Goal: Browse casually

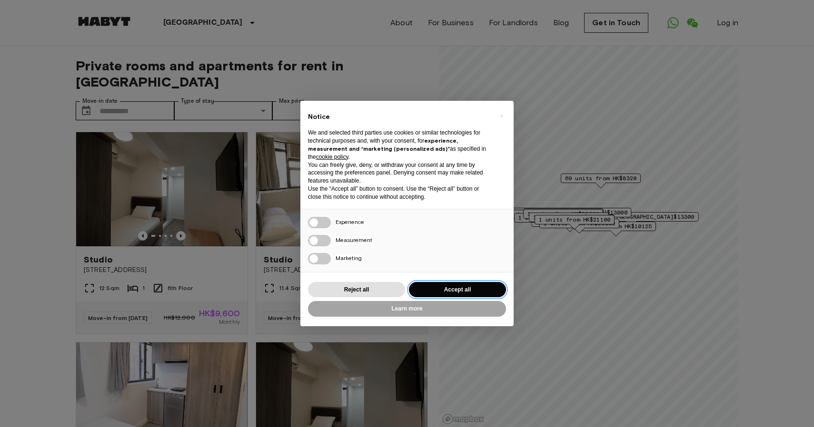
click at [429, 294] on button "Accept all" at bounding box center [457, 290] width 97 height 16
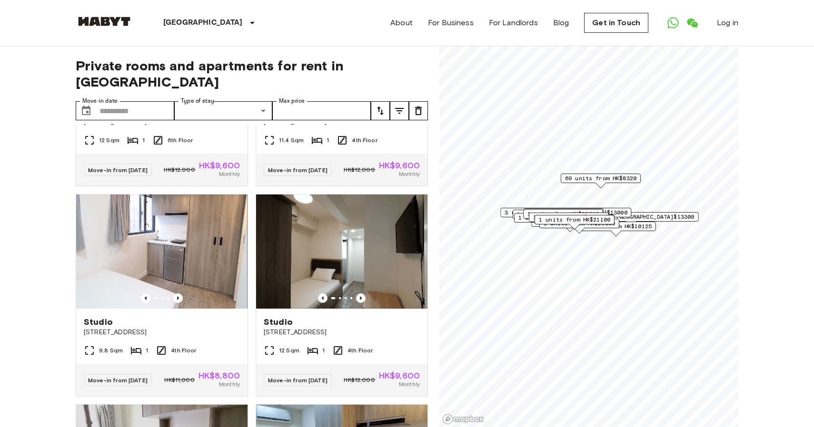
scroll to position [135, 0]
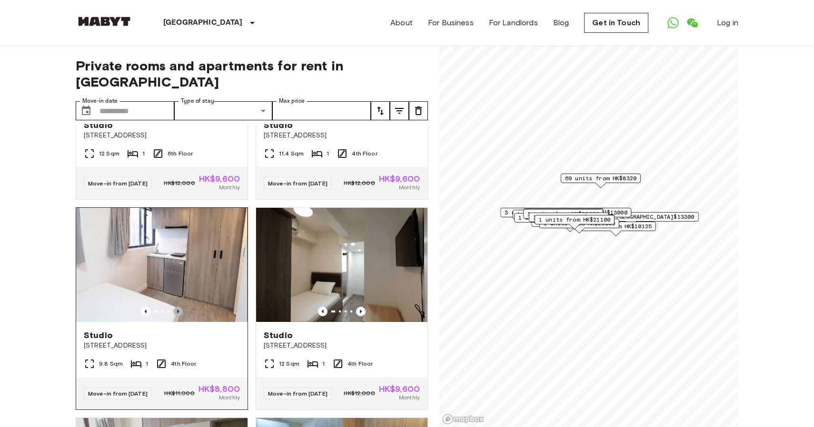
click at [180, 307] on icon "Previous image" at bounding box center [178, 312] width 10 height 10
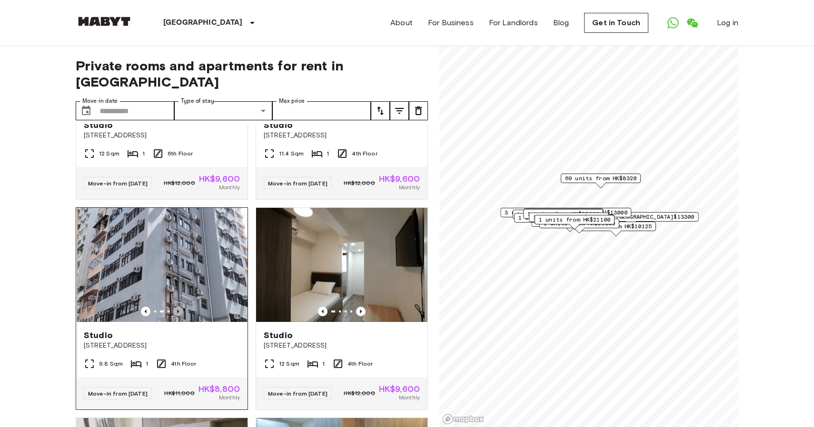
click at [180, 307] on icon "Previous image" at bounding box center [178, 312] width 10 height 10
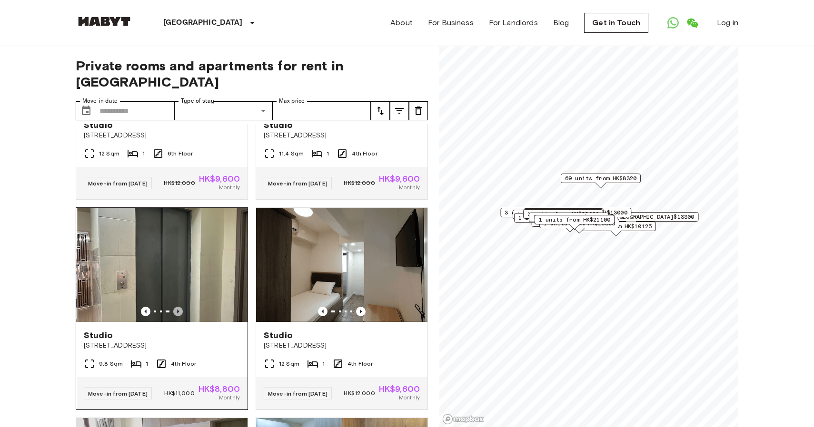
click at [180, 307] on icon "Previous image" at bounding box center [178, 312] width 10 height 10
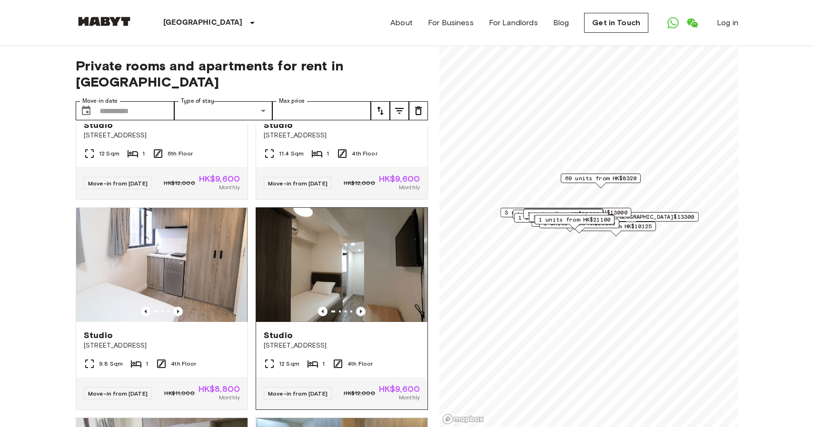
click at [359, 307] on icon "Previous image" at bounding box center [361, 312] width 10 height 10
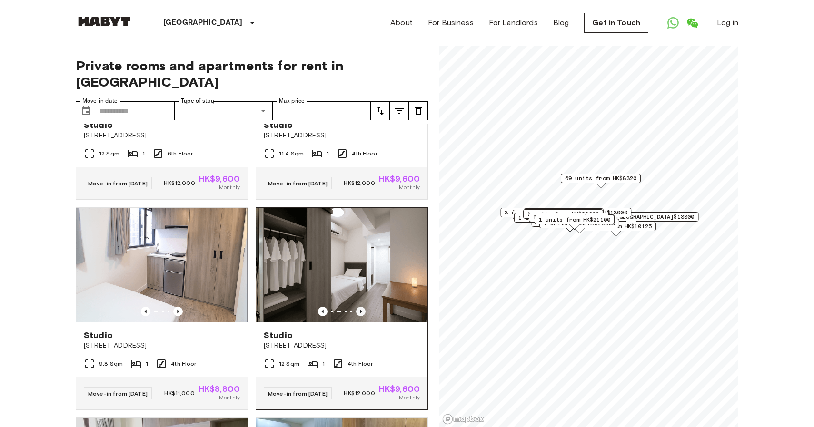
click at [359, 307] on icon "Previous image" at bounding box center [361, 312] width 10 height 10
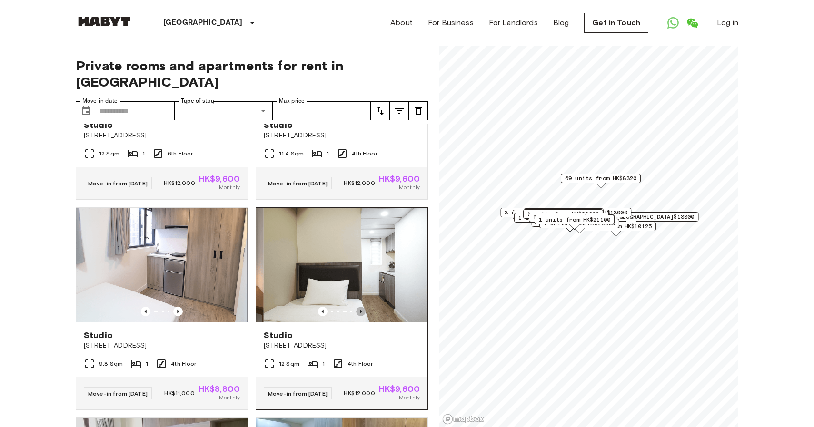
click at [359, 307] on icon "Previous image" at bounding box center [361, 312] width 10 height 10
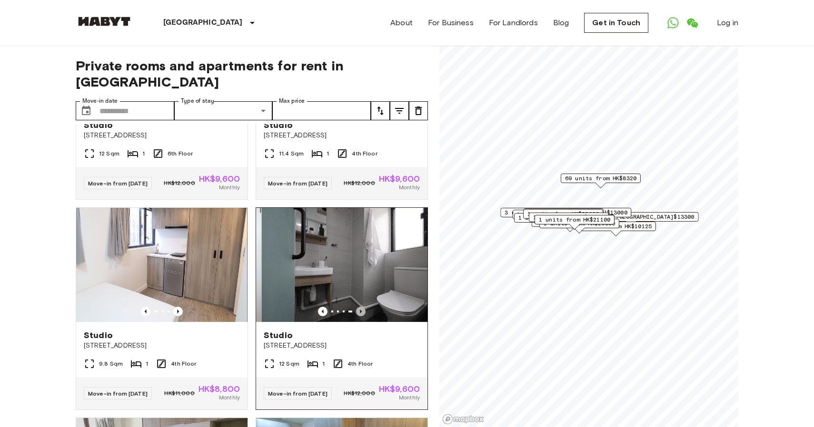
click at [359, 307] on icon "Previous image" at bounding box center [361, 312] width 10 height 10
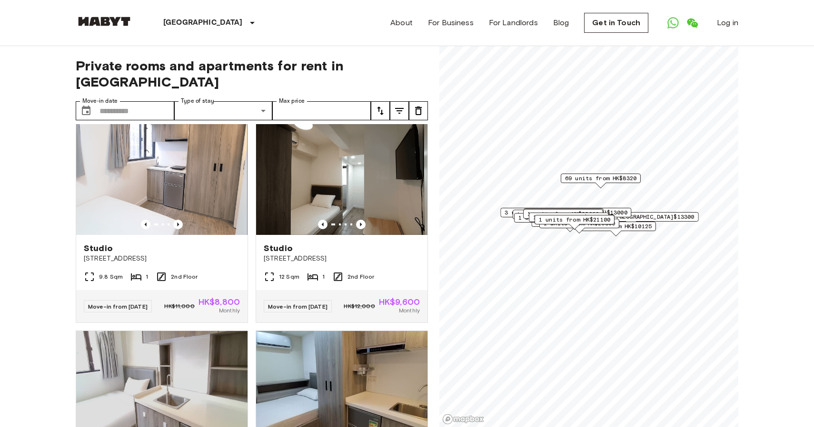
scroll to position [1257, 0]
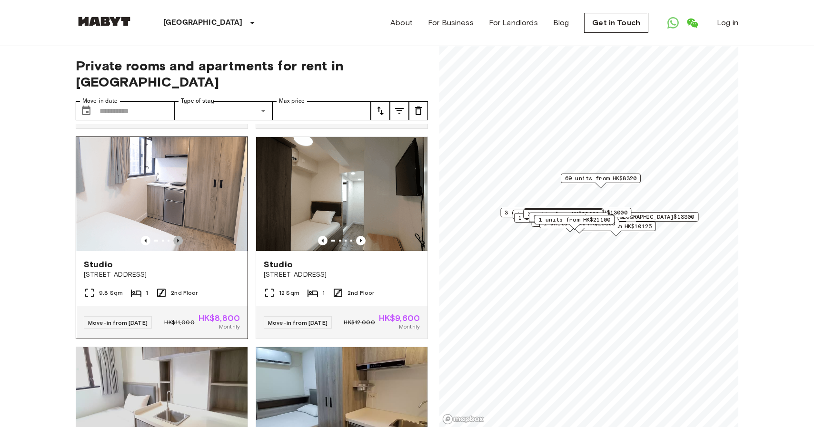
click at [179, 246] on icon "Previous image" at bounding box center [178, 241] width 10 height 10
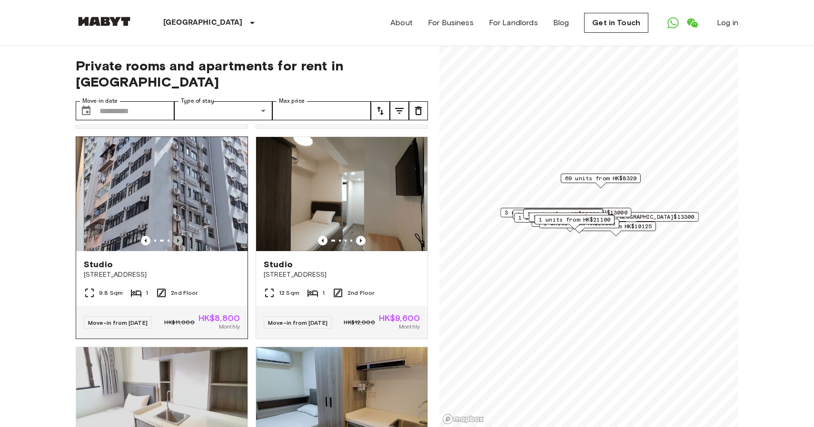
click at [179, 246] on icon "Previous image" at bounding box center [178, 241] width 10 height 10
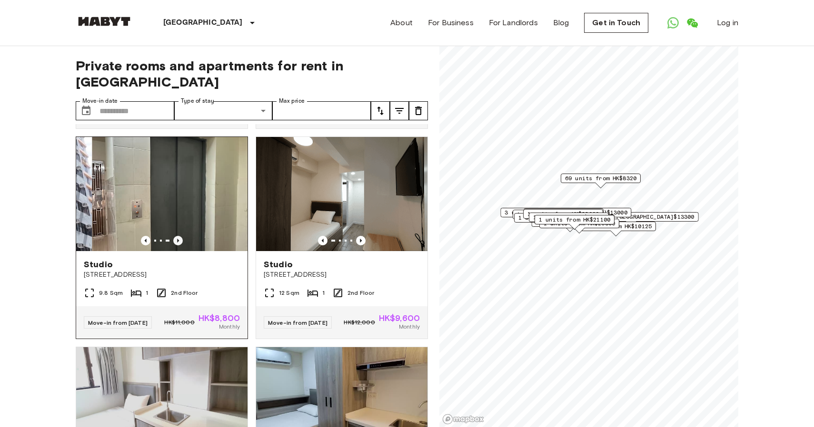
click at [179, 246] on icon "Previous image" at bounding box center [178, 241] width 10 height 10
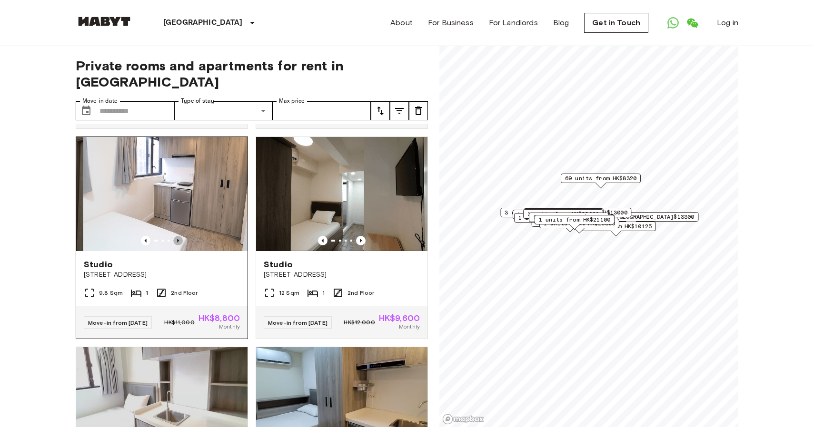
click at [179, 246] on icon "Previous image" at bounding box center [178, 241] width 10 height 10
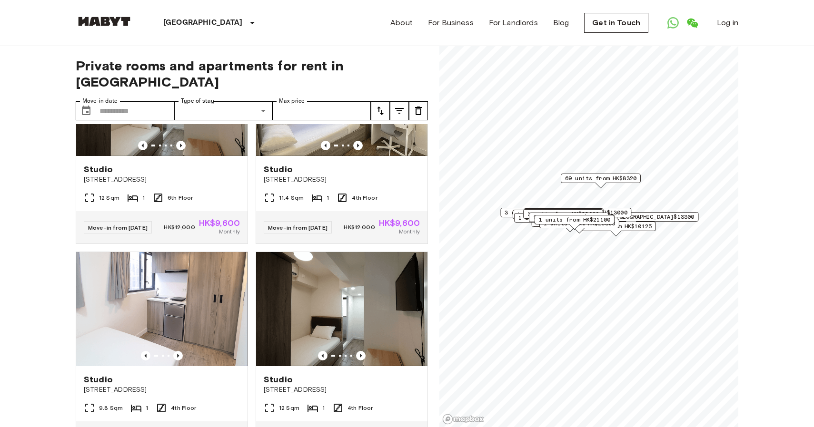
scroll to position [0, 0]
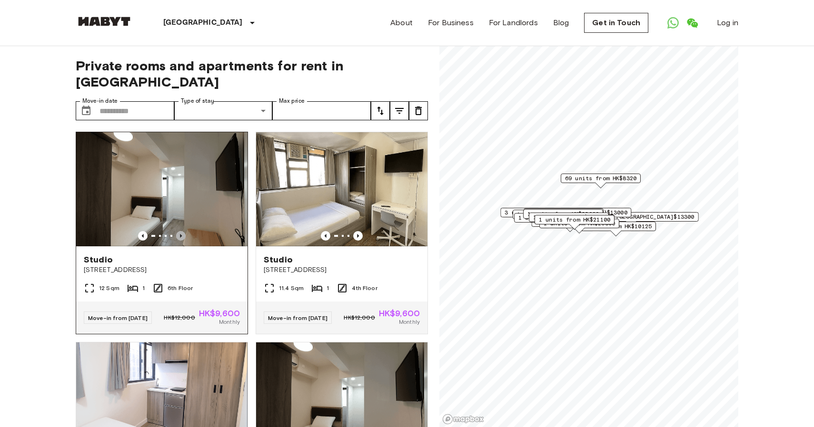
click at [185, 231] on icon "Previous image" at bounding box center [181, 236] width 10 height 10
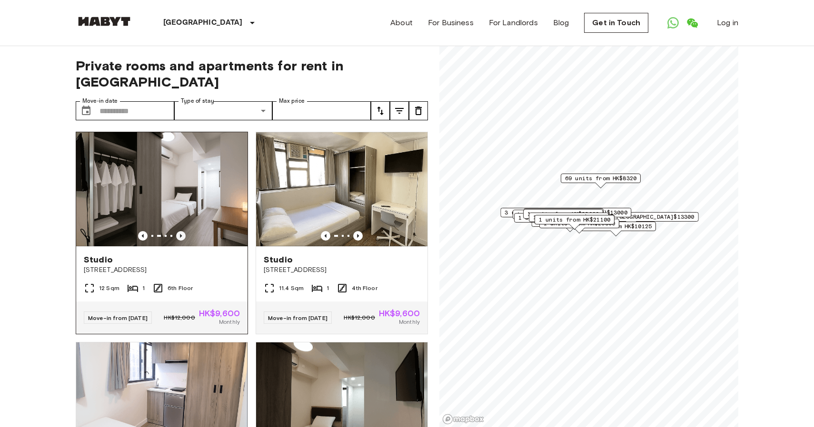
click at [185, 231] on icon "Previous image" at bounding box center [181, 236] width 10 height 10
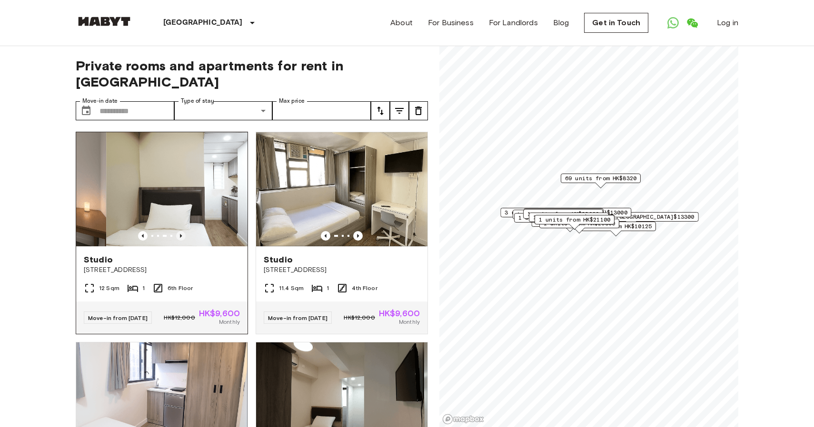
click at [185, 231] on icon "Previous image" at bounding box center [181, 236] width 10 height 10
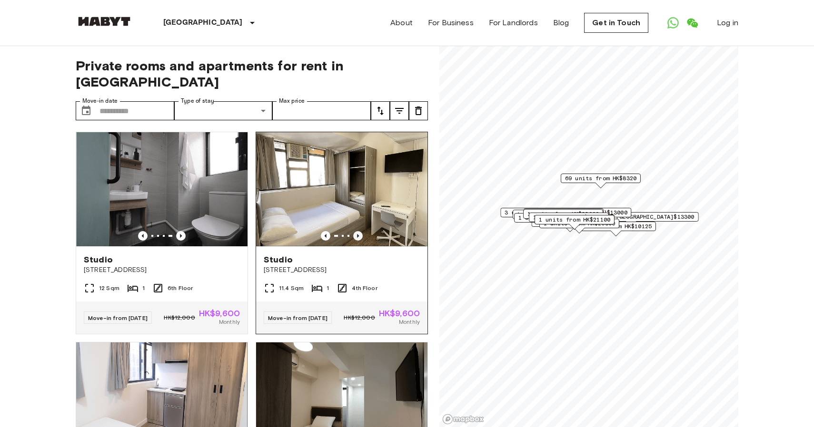
click at [361, 231] on icon "Previous image" at bounding box center [358, 236] width 10 height 10
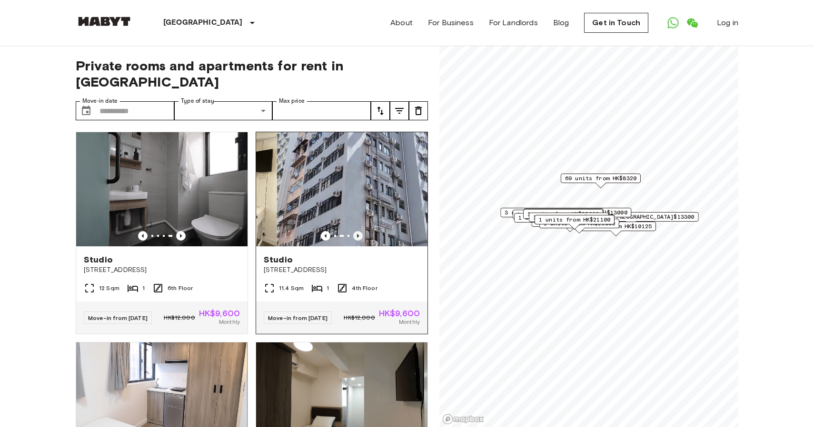
click at [361, 231] on icon "Previous image" at bounding box center [358, 236] width 10 height 10
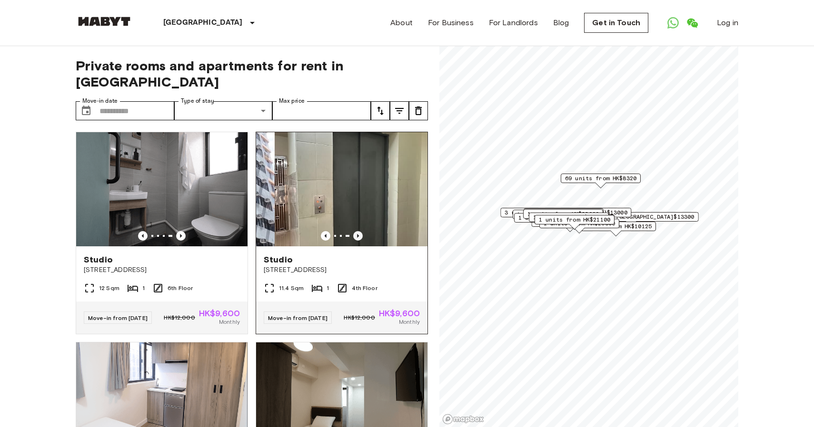
click at [361, 231] on icon "Previous image" at bounding box center [358, 236] width 10 height 10
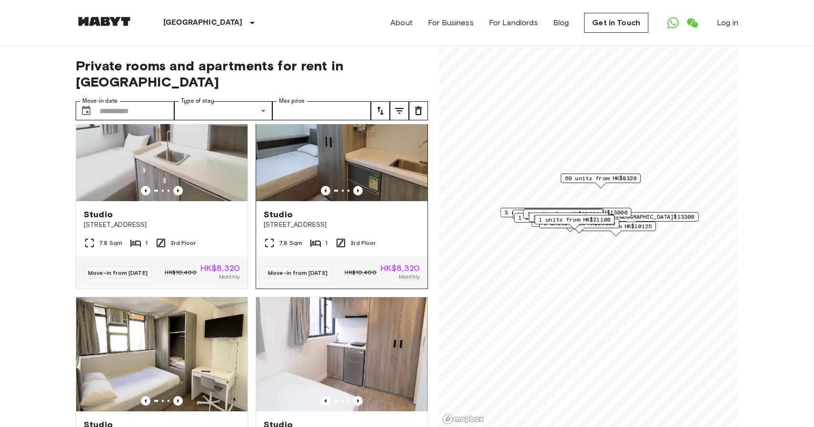
scroll to position [466, 0]
click at [361, 186] on icon "Previous image" at bounding box center [358, 191] width 10 height 10
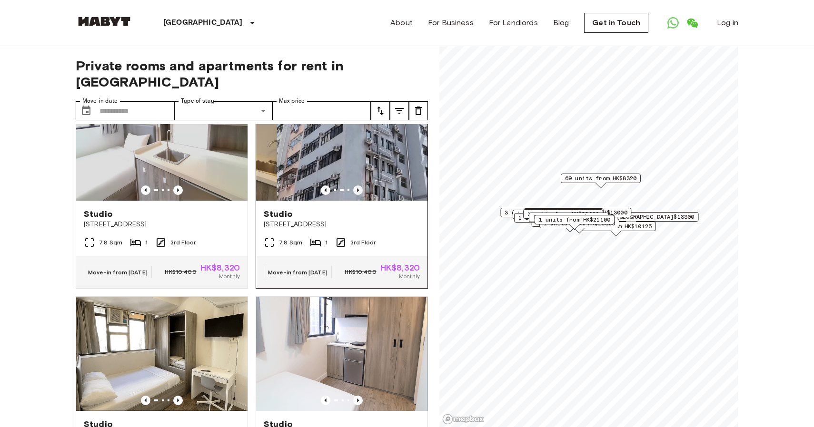
click at [361, 186] on icon "Previous image" at bounding box center [358, 191] width 10 height 10
